Goal: Transaction & Acquisition: Purchase product/service

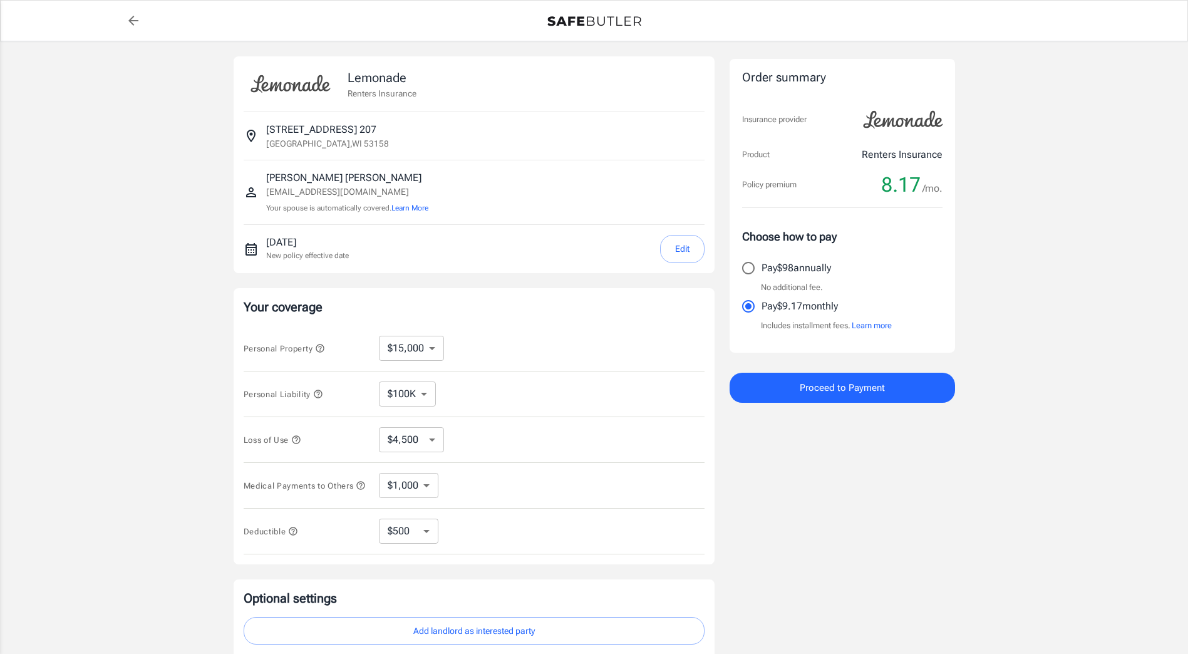
select select "15000"
select select "500"
click at [684, 249] on button "Edit" at bounding box center [682, 249] width 44 height 28
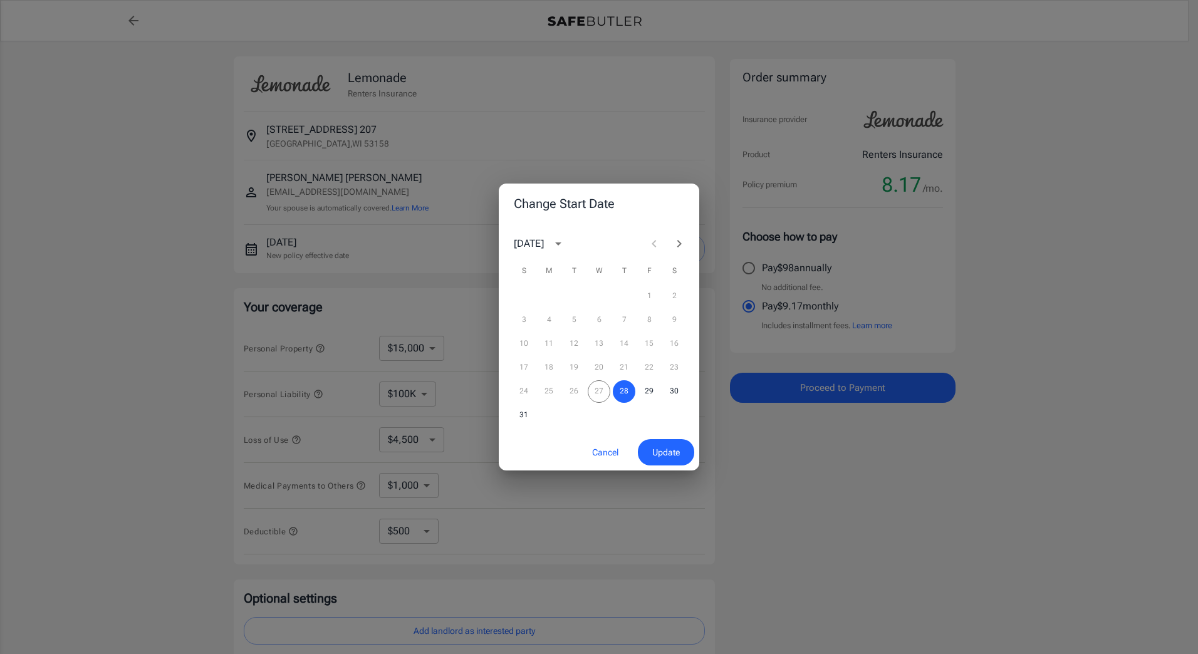
click at [682, 242] on icon "Next month" at bounding box center [678, 243] width 15 height 15
click at [547, 298] on button "1" at bounding box center [548, 296] width 23 height 23
click at [664, 451] on span "Update" at bounding box center [666, 453] width 28 height 16
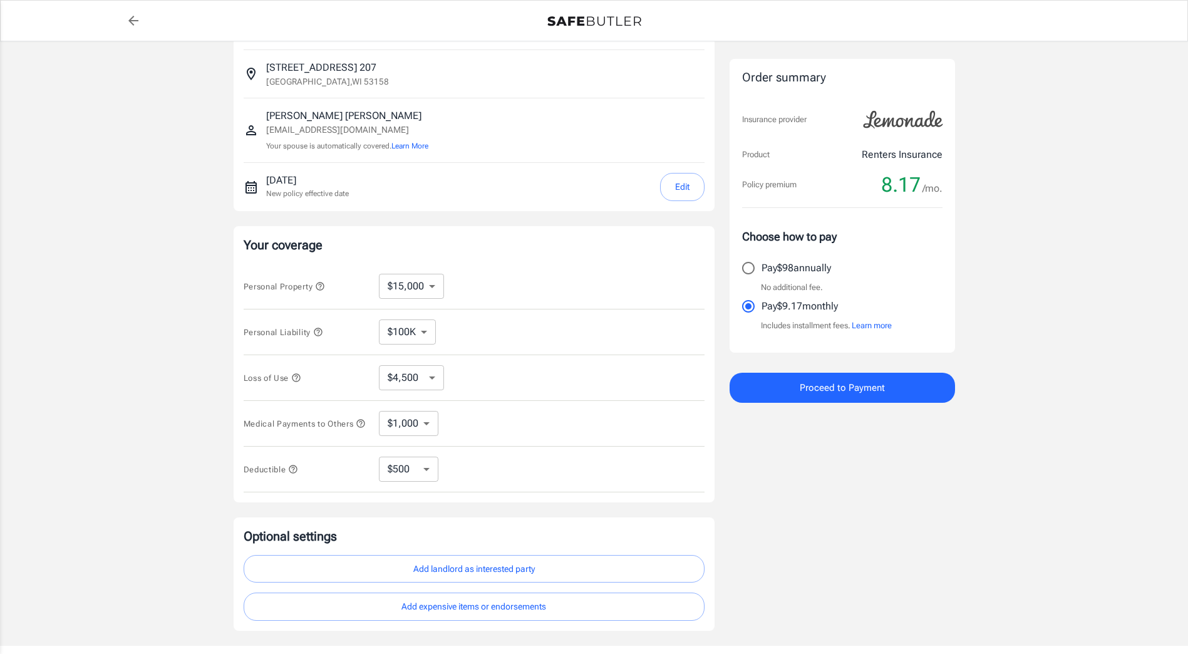
scroll to position [63, 0]
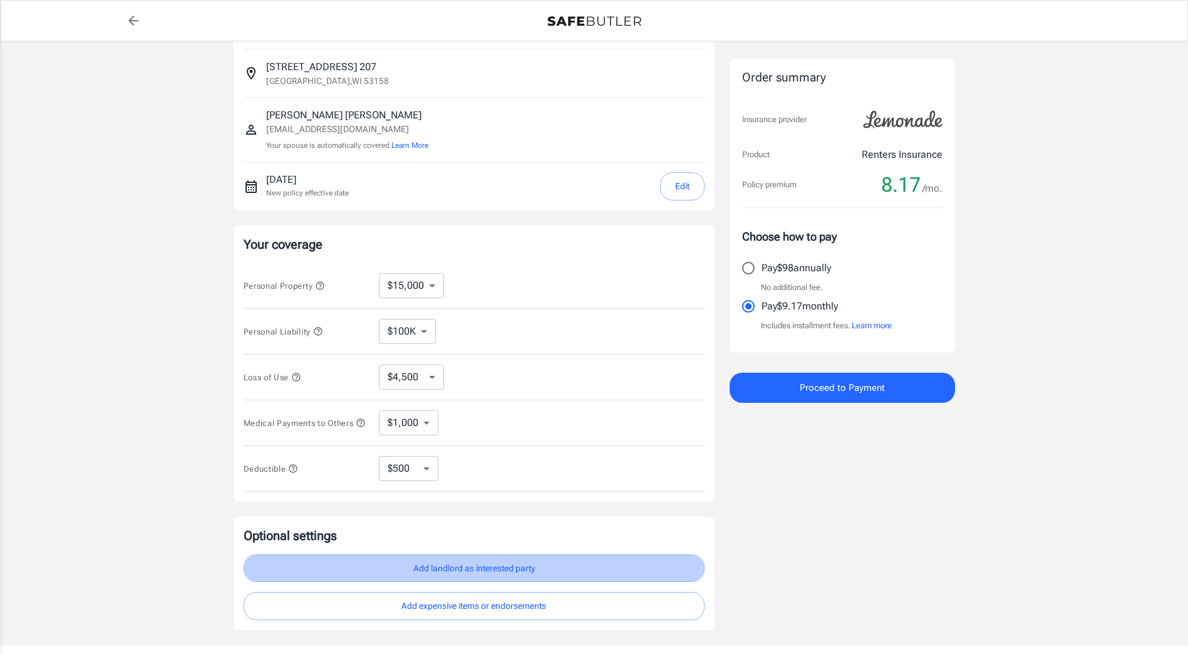
click at [450, 581] on button "Add landlord as interested party" at bounding box center [474, 568] width 461 height 28
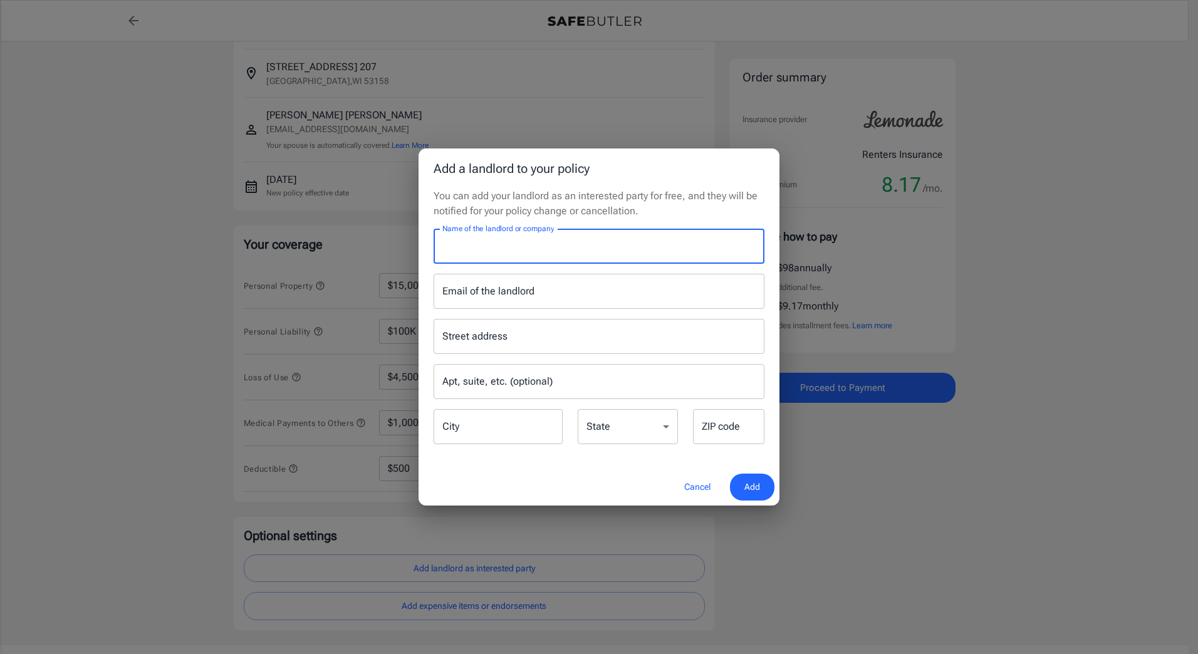
click at [562, 239] on input "Name of the landlord or company" at bounding box center [598, 246] width 331 height 35
type input "Seasons at [GEOGRAPHIC_DATA]"
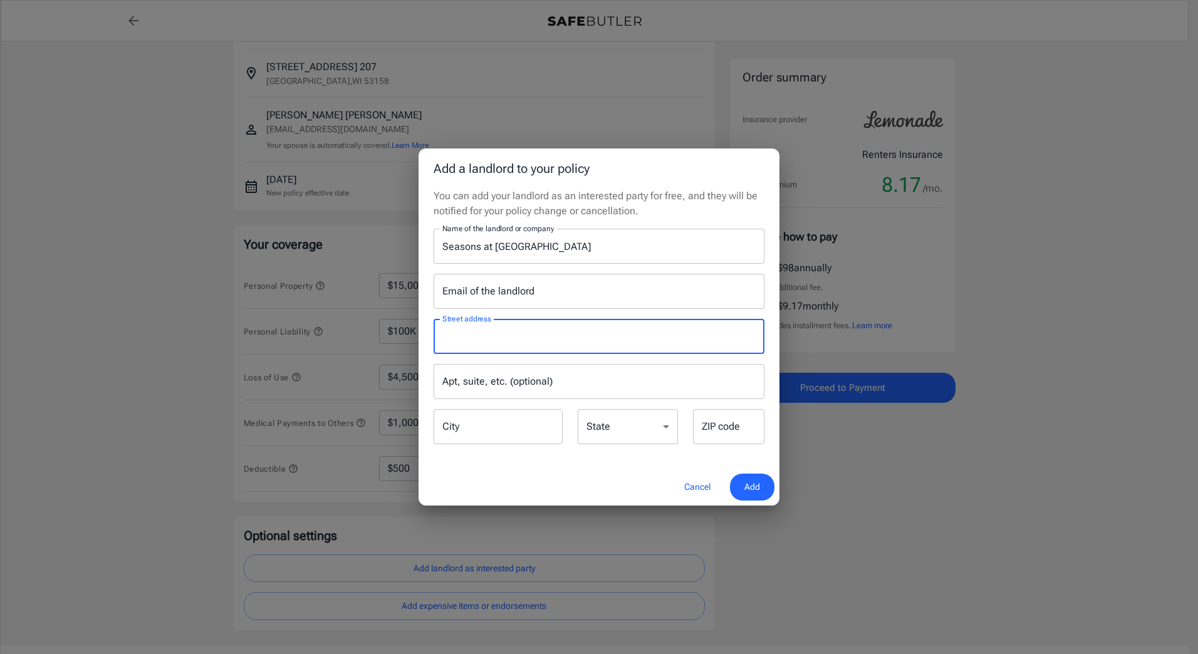
click at [589, 339] on input "Street address" at bounding box center [598, 336] width 319 height 24
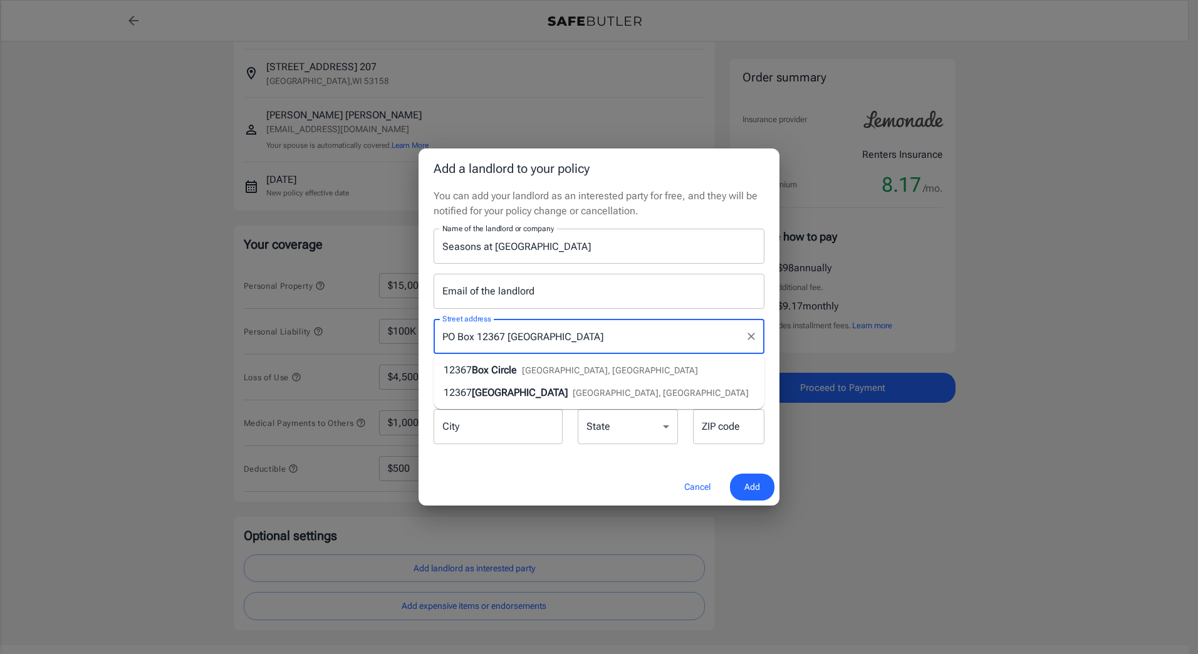
drag, startPoint x: 641, startPoint y: 331, endPoint x: 556, endPoint y: 340, distance: 85.6
click at [556, 340] on input "PO Box 12367 [GEOGRAPHIC_DATA]" at bounding box center [589, 336] width 301 height 24
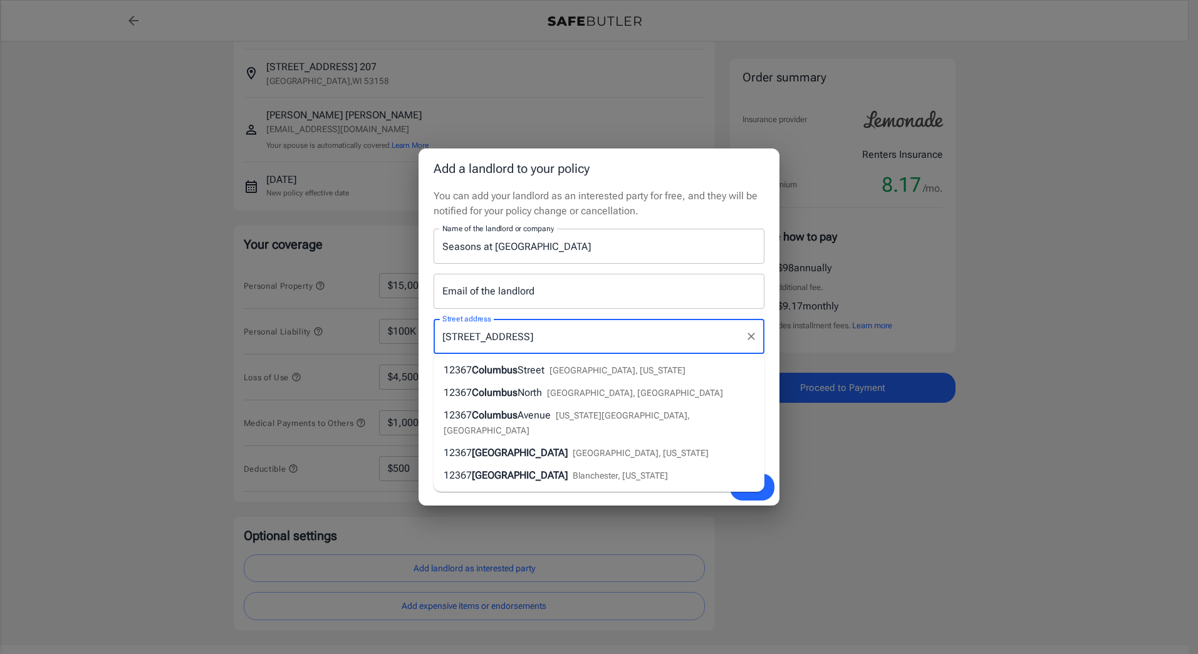
type input "[STREET_ADDRESS]"
click at [608, 314] on div "Street address [GEOGRAPHIC_DATA] address Apt, suite, etc. (optional) Apt, suite…" at bounding box center [599, 377] width 346 height 137
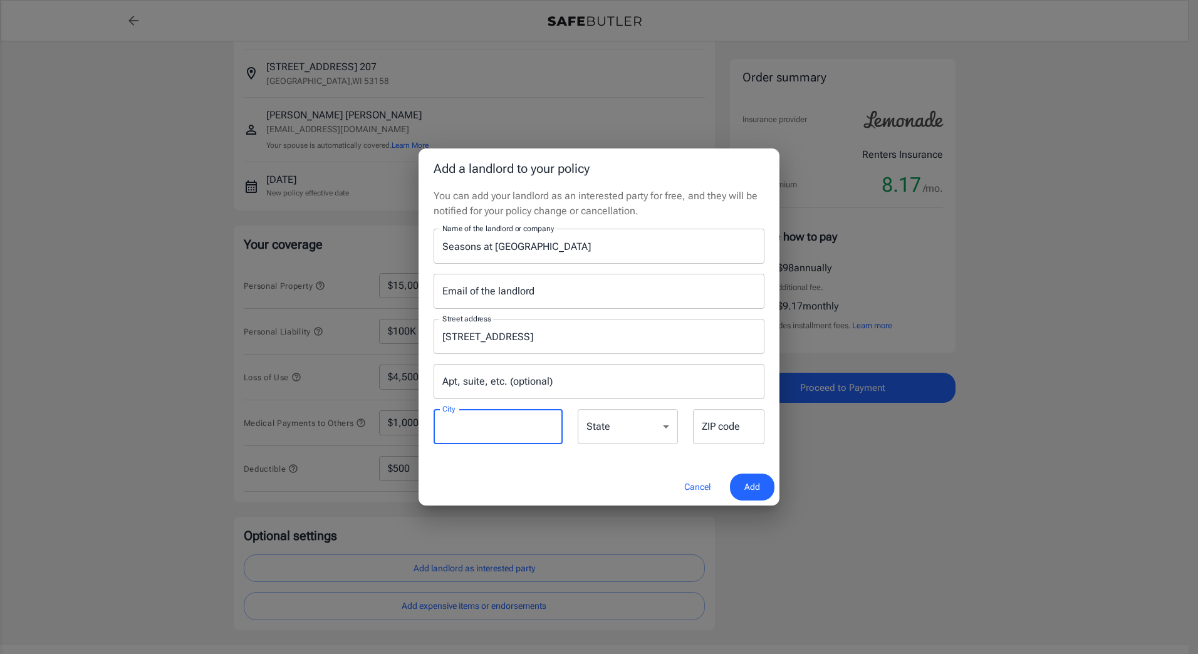
click at [541, 428] on input "City" at bounding box center [497, 426] width 129 height 35
type input "Columbus"
click at [612, 428] on select "[US_STATE] [US_STATE] [US_STATE] [US_STATE] [US_STATE] [US_STATE] [US_STATE] [U…" at bounding box center [628, 426] width 100 height 35
select select "OH"
click at [578, 409] on select "[US_STATE] [US_STATE] [US_STATE] [US_STATE] [US_STATE] [US_STATE] [US_STATE] [U…" at bounding box center [628, 426] width 100 height 35
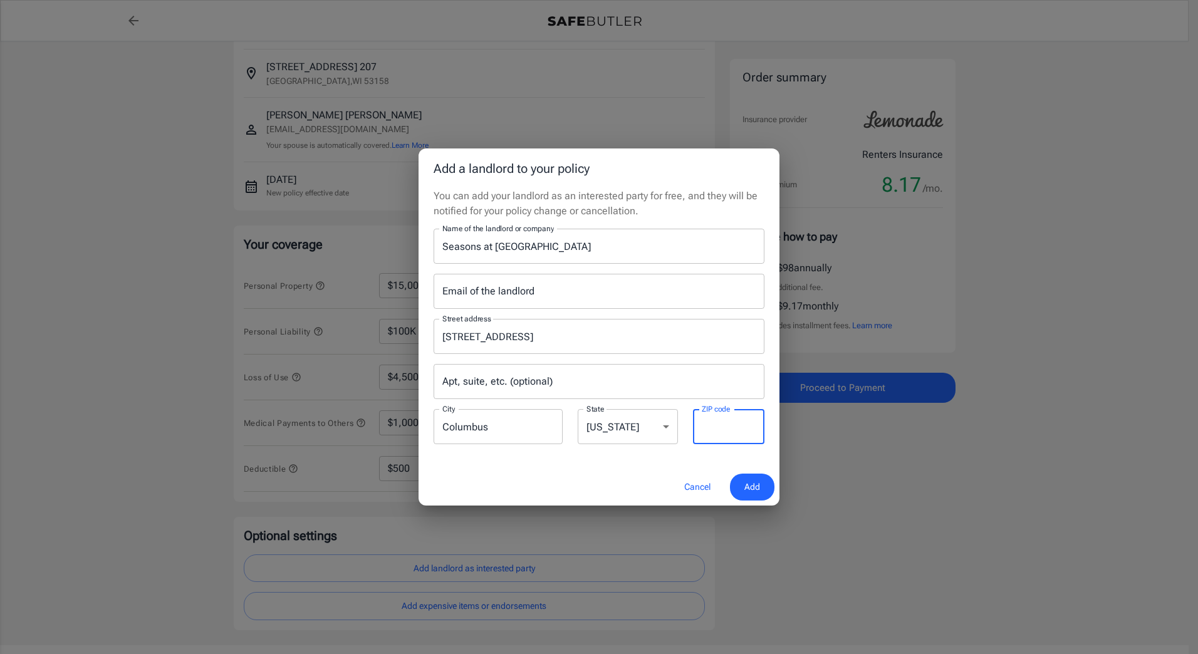
click at [725, 427] on input "ZIP code" at bounding box center [728, 426] width 71 height 35
type input "43212"
click at [750, 487] on span "Add" at bounding box center [752, 487] width 16 height 16
click at [592, 299] on input "Email of the landlord" at bounding box center [598, 291] width 331 height 35
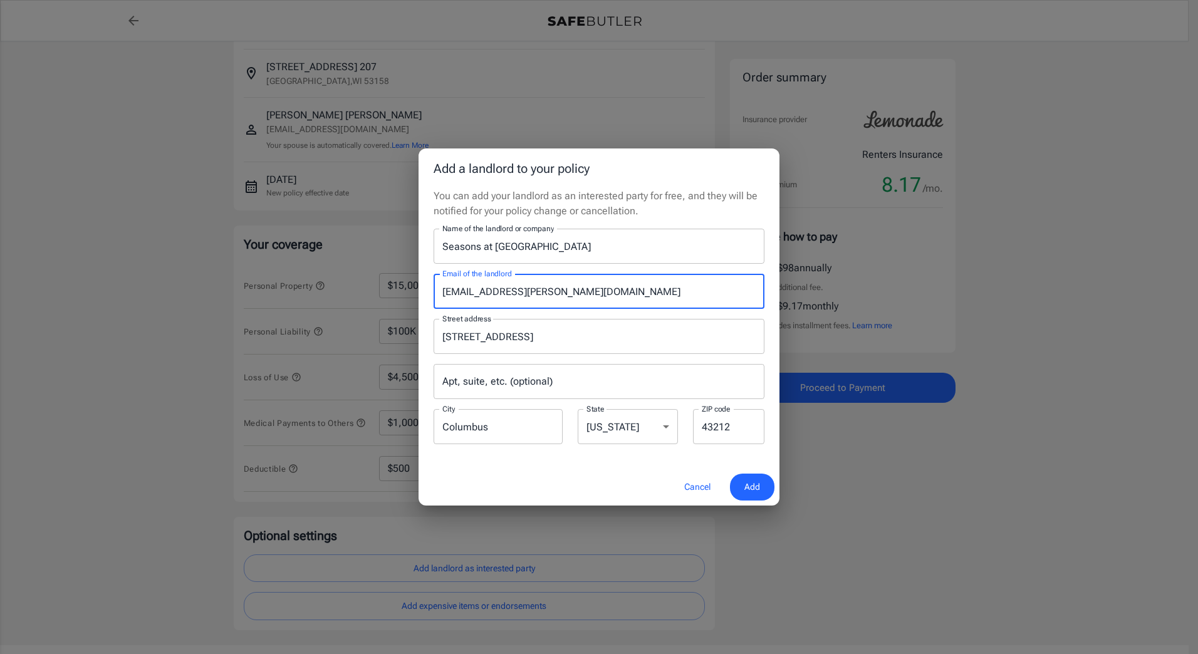
type input "[EMAIL_ADDRESS][PERSON_NAME][DOMAIN_NAME]"
click at [760, 492] on button "Add" at bounding box center [752, 487] width 44 height 27
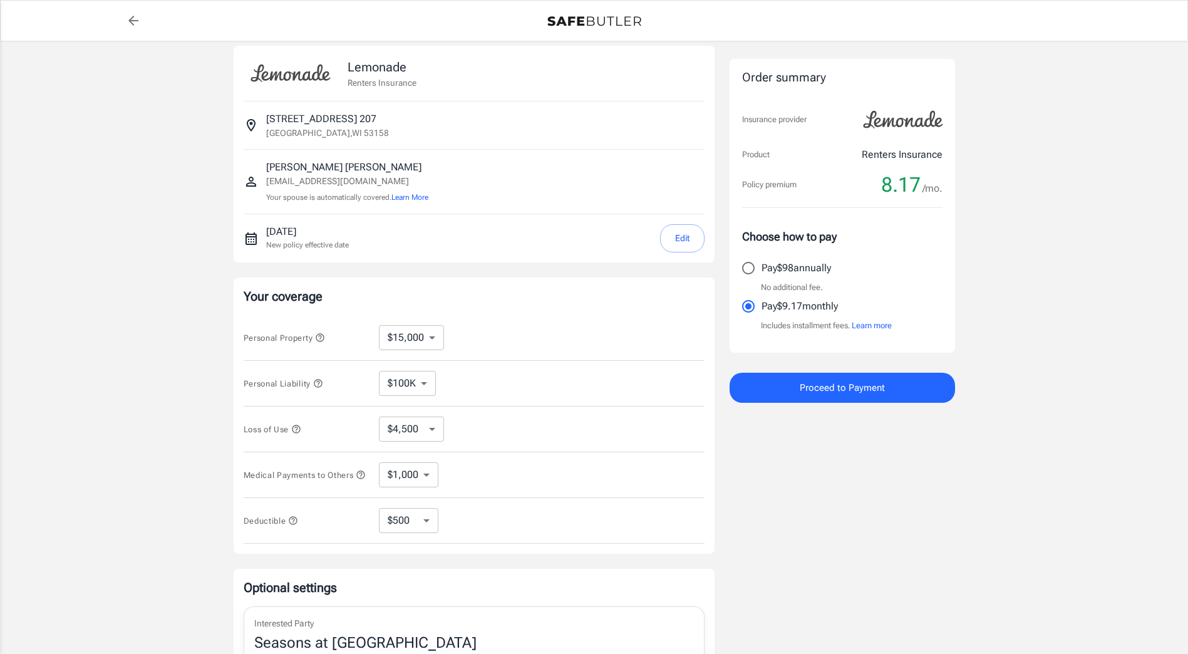
scroll to position [0, 0]
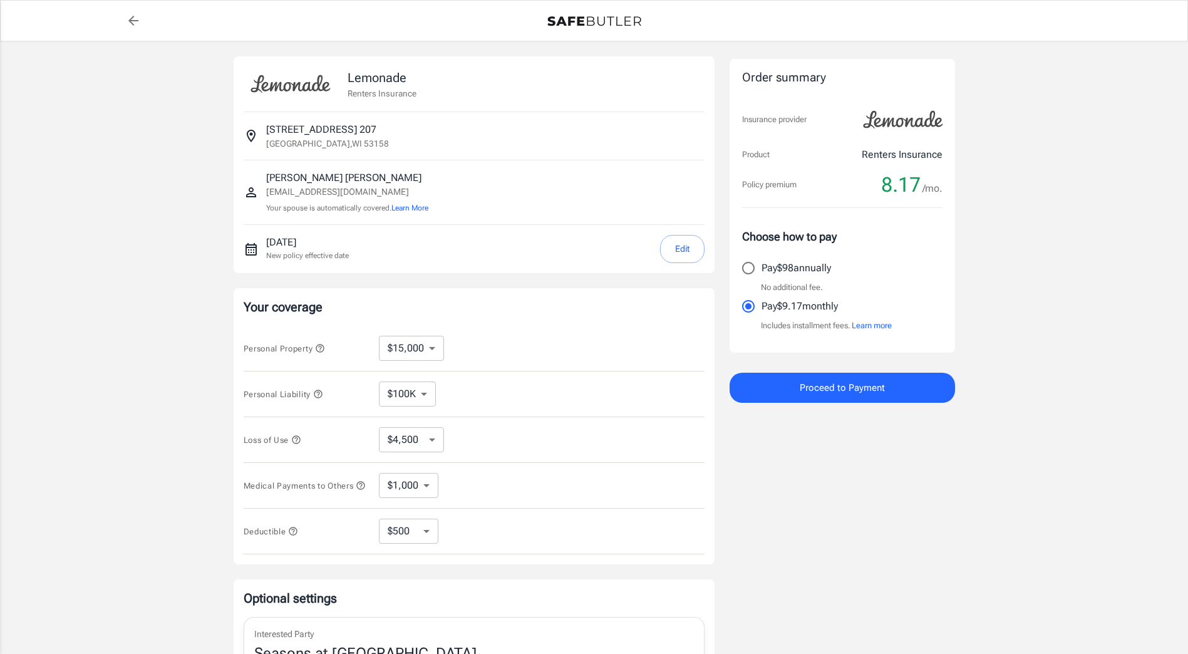
click at [887, 388] on button "Proceed to Payment" at bounding box center [842, 388] width 225 height 30
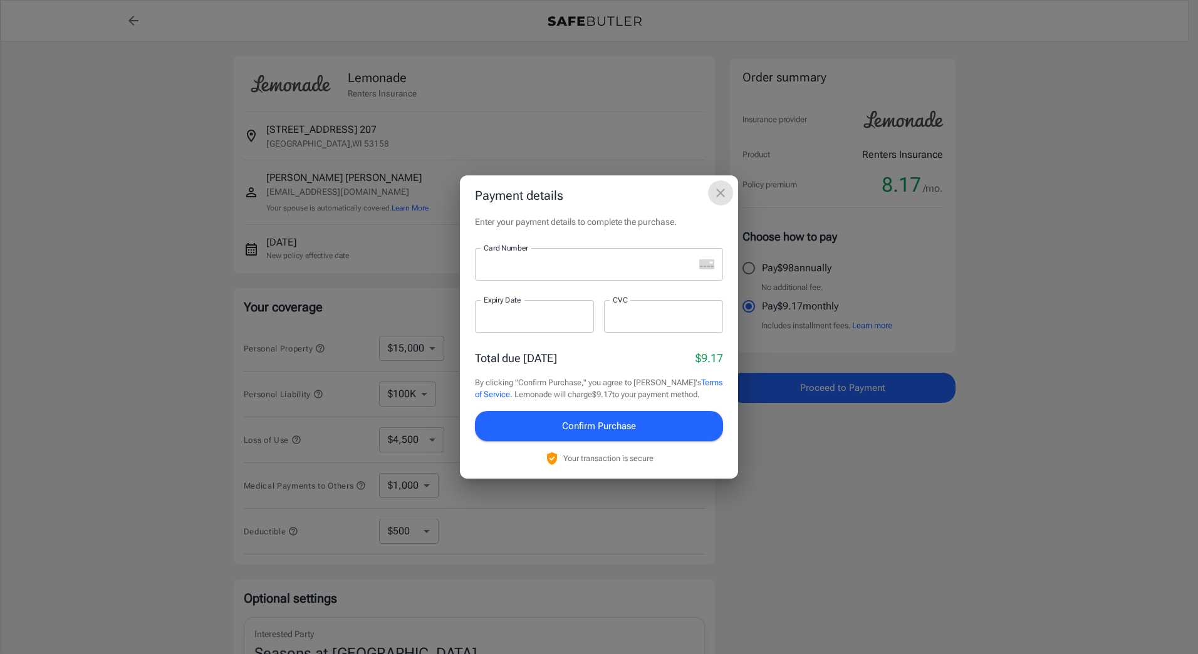
click at [724, 192] on icon "close" at bounding box center [720, 192] width 15 height 15
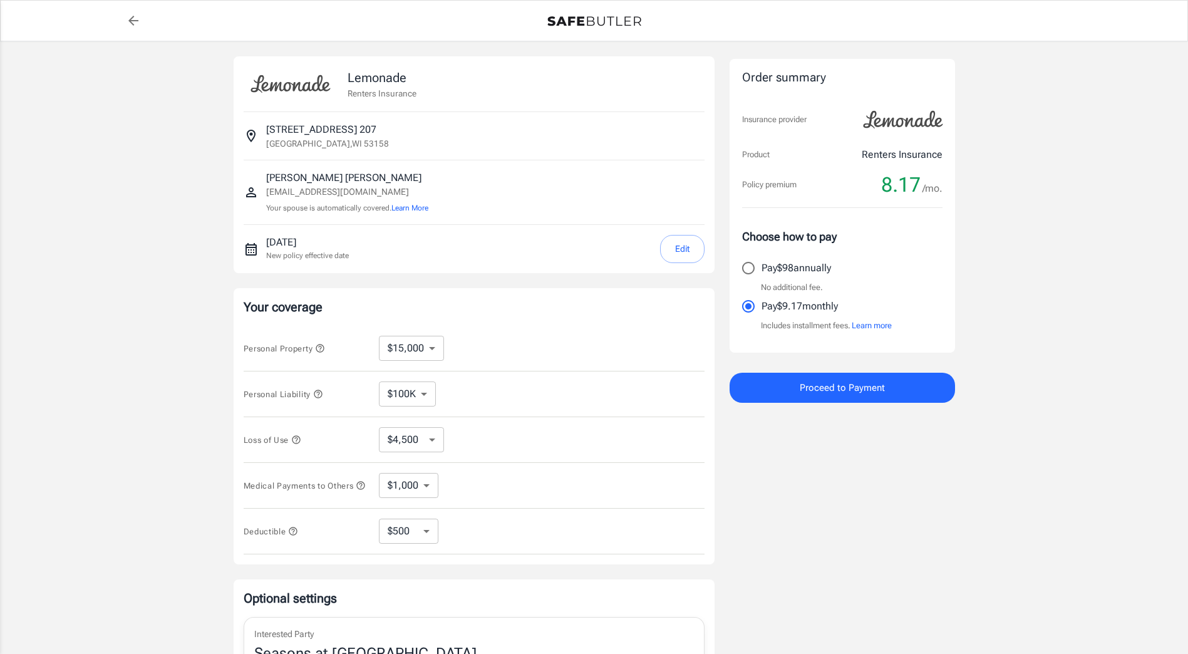
click at [293, 83] on img at bounding box center [291, 83] width 94 height 35
click at [391, 71] on p "Lemonade" at bounding box center [382, 77] width 69 height 19
